Goal: Information Seeking & Learning: Learn about a topic

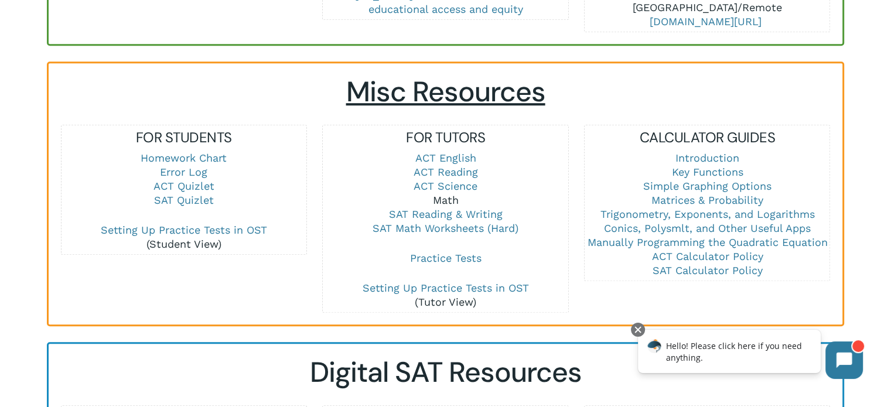
click at [447, 197] on link "Math" at bounding box center [445, 200] width 26 height 12
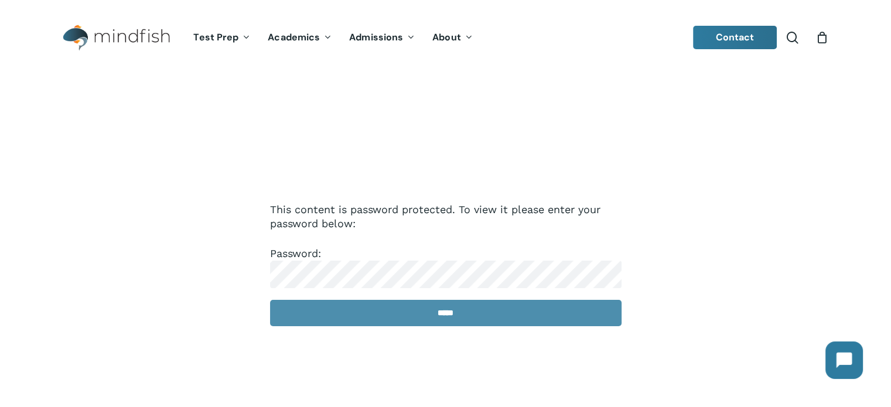
click at [432, 314] on input "*****" at bounding box center [445, 313] width 351 height 26
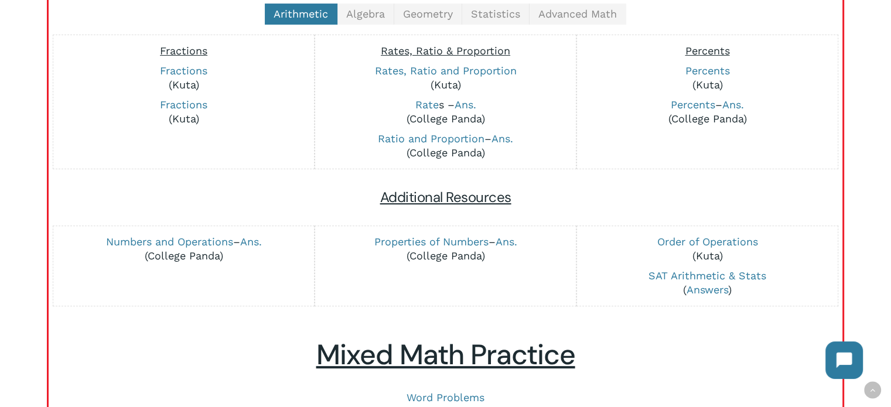
scroll to position [377, 0]
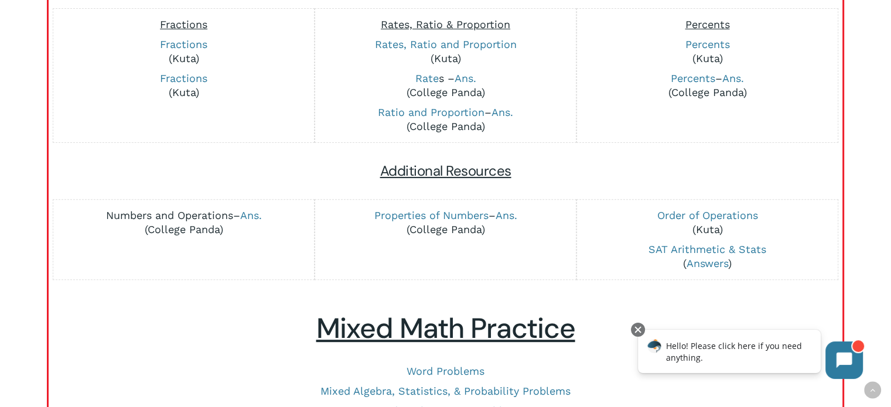
click at [176, 212] on link "Numbers and Operations" at bounding box center [169, 215] width 127 height 12
click at [424, 211] on link "Properties of Numbers" at bounding box center [431, 215] width 114 height 12
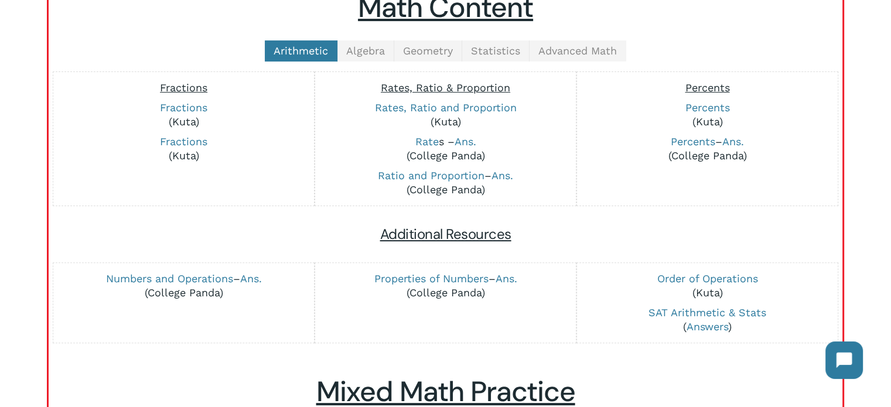
scroll to position [309, 0]
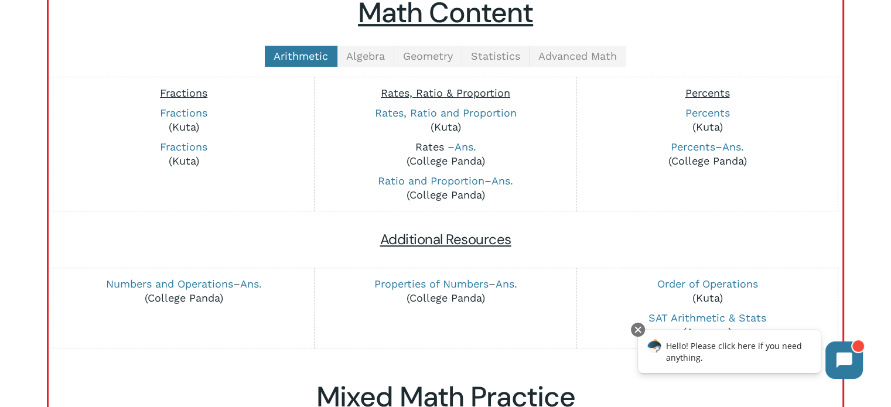
click at [428, 142] on link "Rate" at bounding box center [426, 147] width 23 height 12
click at [502, 182] on link "Ans." at bounding box center [502, 180] width 22 height 12
click at [436, 180] on link "Ratio and Proportion" at bounding box center [431, 180] width 107 height 12
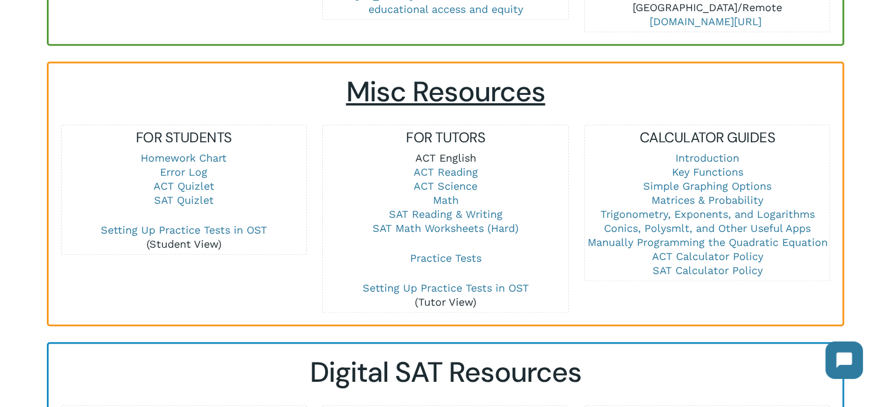
click at [440, 156] on link "ACT English" at bounding box center [445, 158] width 61 height 12
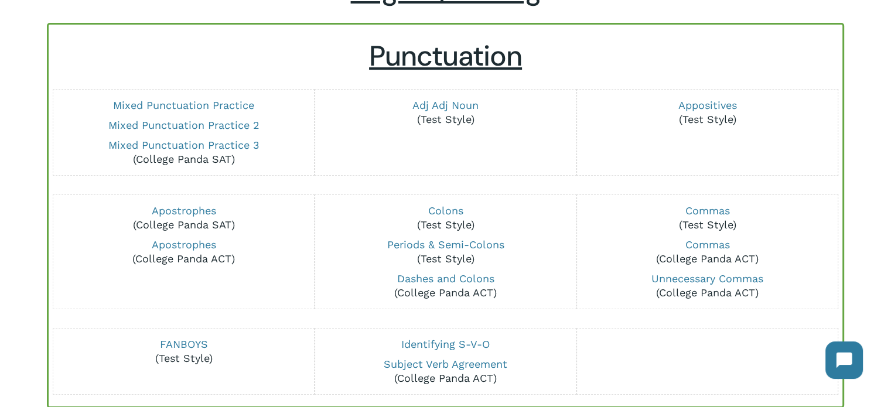
scroll to position [110, 0]
click at [215, 104] on link "Mixed Punctuation Practice" at bounding box center [183, 105] width 141 height 12
click at [157, 127] on link "Mixed Punctuation Practice 2" at bounding box center [183, 125] width 151 height 12
click at [178, 147] on link "Mixed Punctuation Practice 3" at bounding box center [183, 145] width 151 height 12
